Goal: Task Accomplishment & Management: Manage account settings

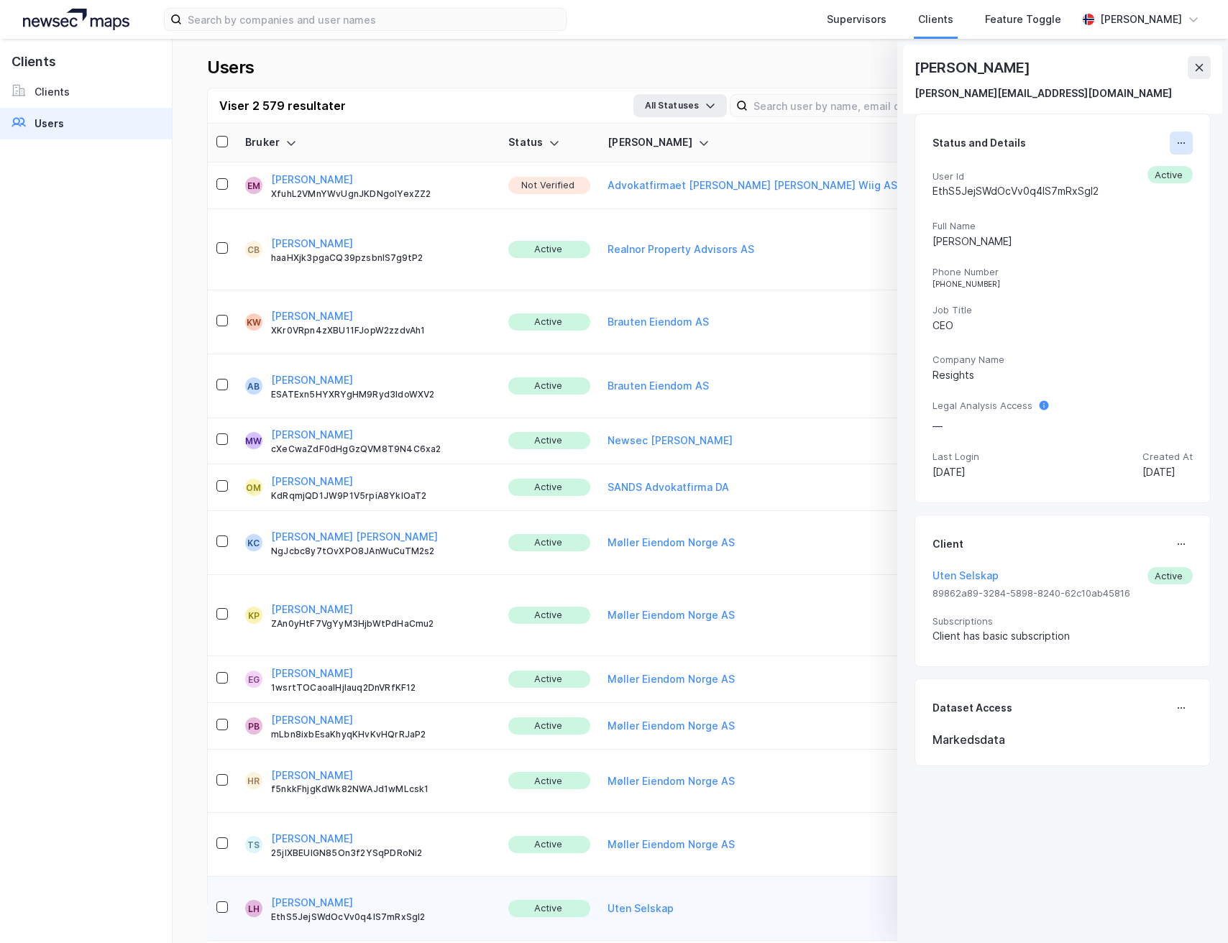
click at [1175, 139] on icon at bounding box center [1181, 143] width 12 height 12
click at [1192, 72] on button at bounding box center [1199, 67] width 23 height 23
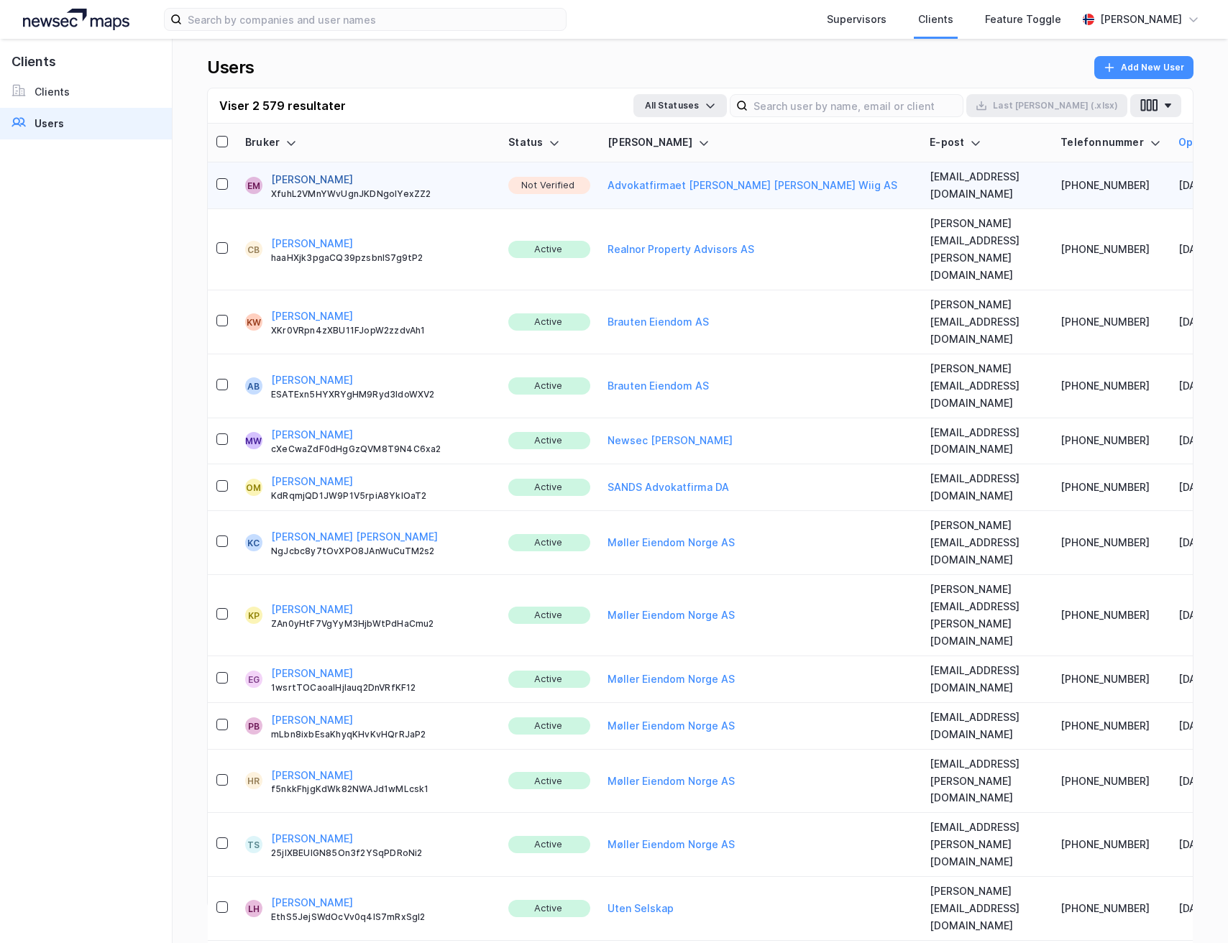
click at [291, 175] on button "[PERSON_NAME]" at bounding box center [312, 179] width 82 height 17
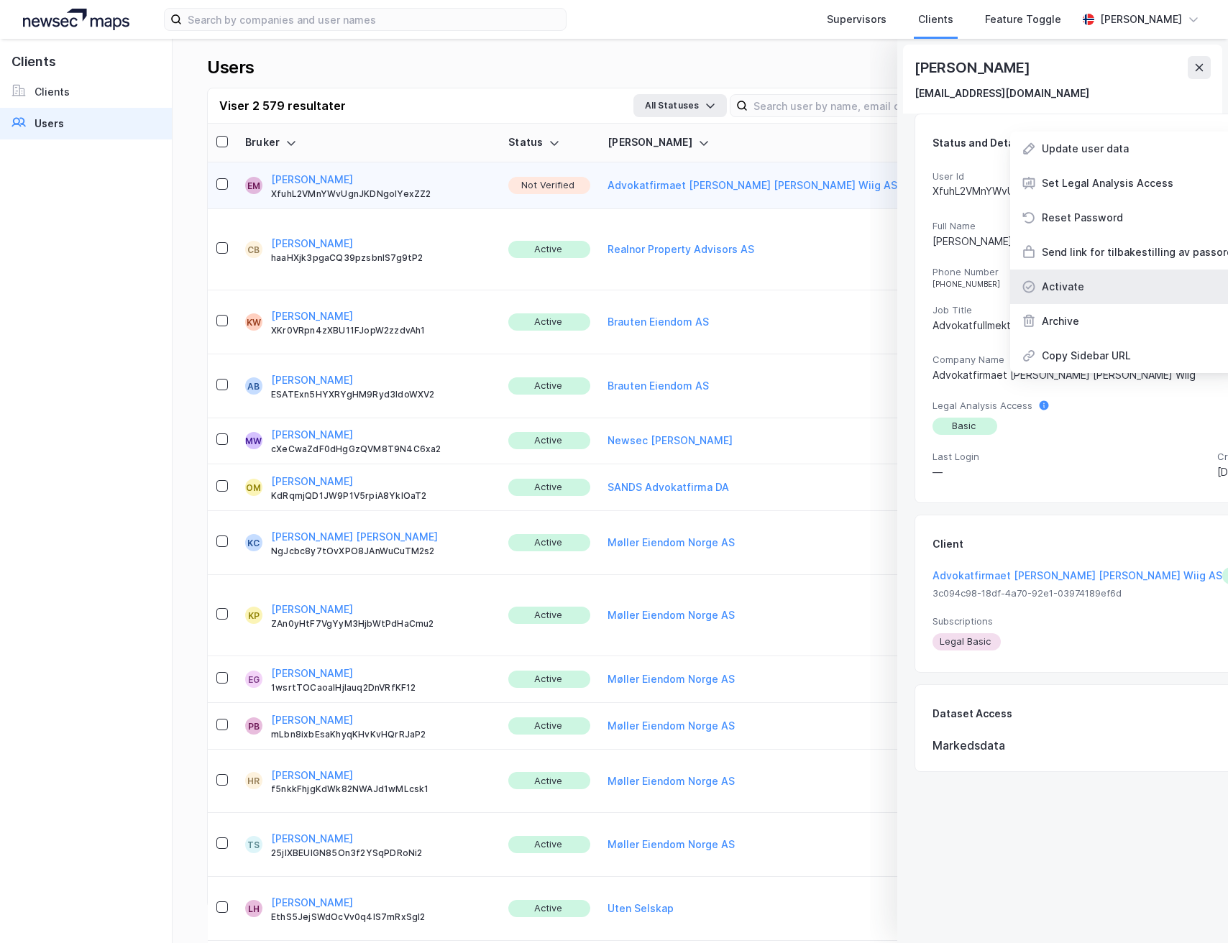
click at [1042, 290] on div "Activate" at bounding box center [1063, 286] width 42 height 17
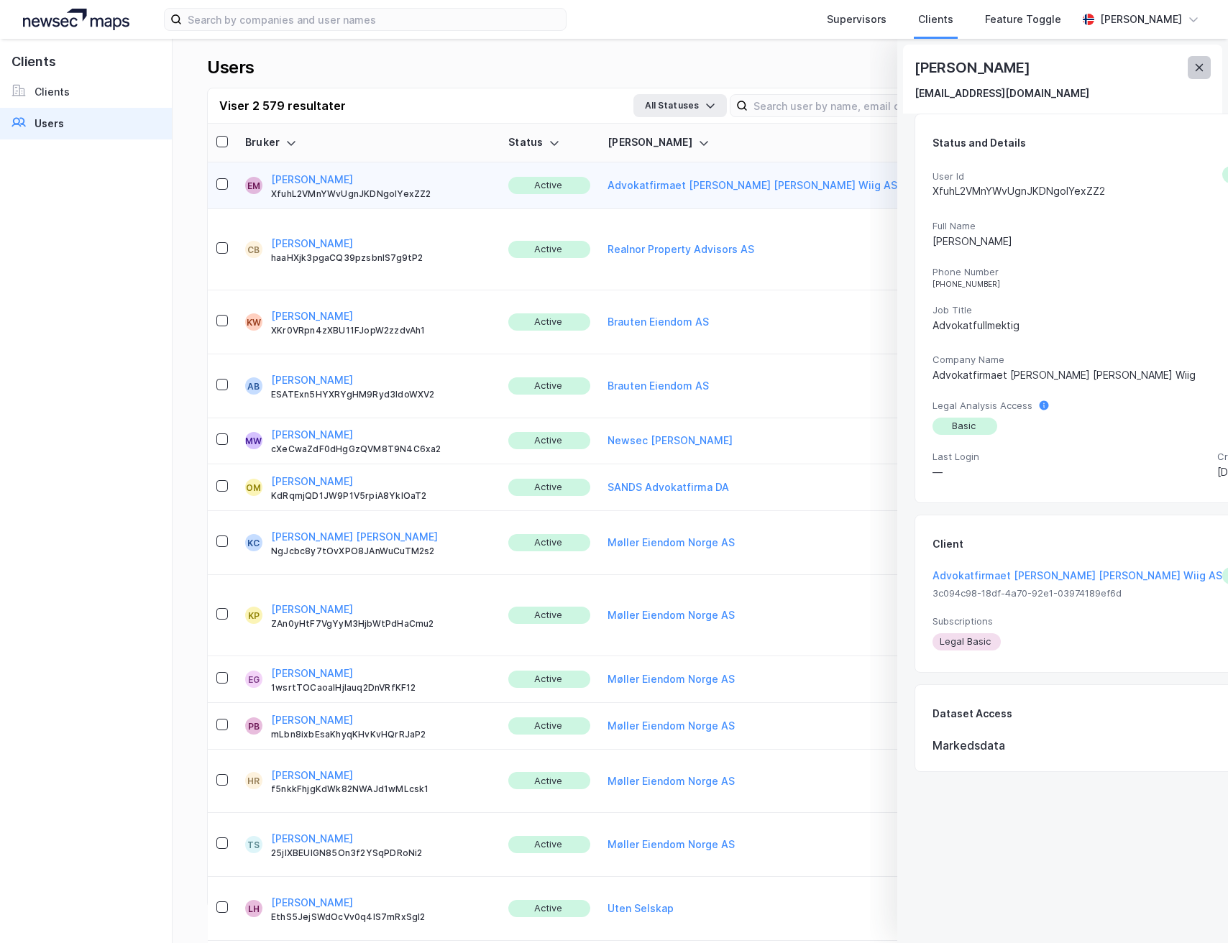
click at [1200, 70] on icon at bounding box center [1199, 68] width 12 height 12
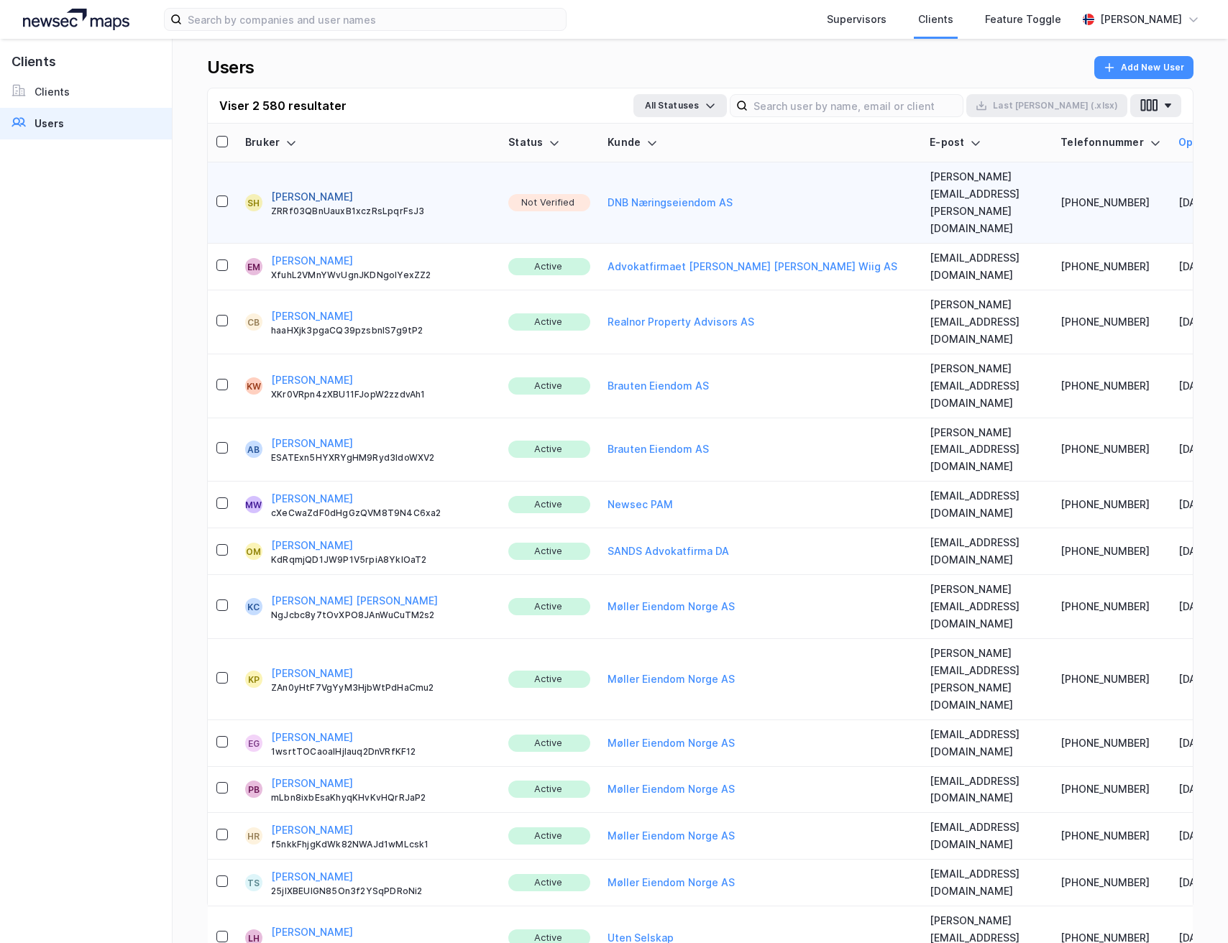
click at [282, 188] on button "Sonja Huang" at bounding box center [312, 196] width 82 height 17
